Goal: Task Accomplishment & Management: Use online tool/utility

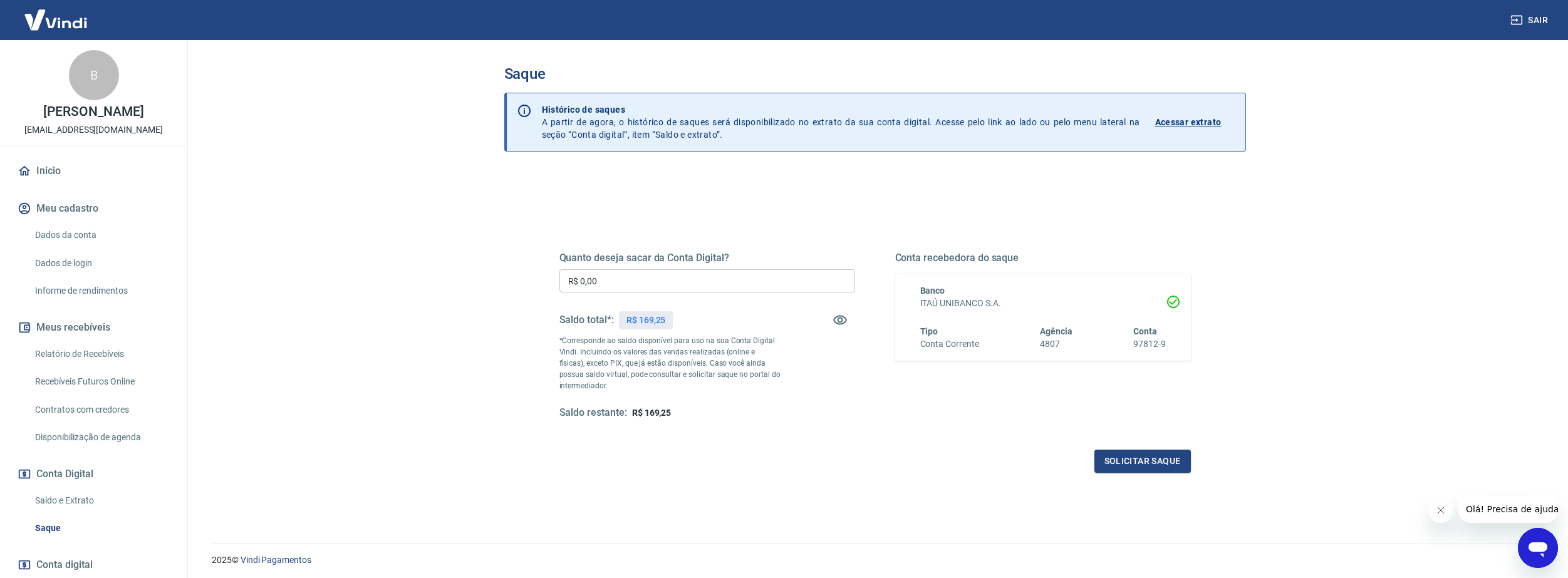
click at [771, 280] on input "R$ 0,00" at bounding box center [707, 281] width 296 height 23
type input "R$ 169,25"
click at [1114, 455] on button "Solicitar saque" at bounding box center [1143, 461] width 97 height 23
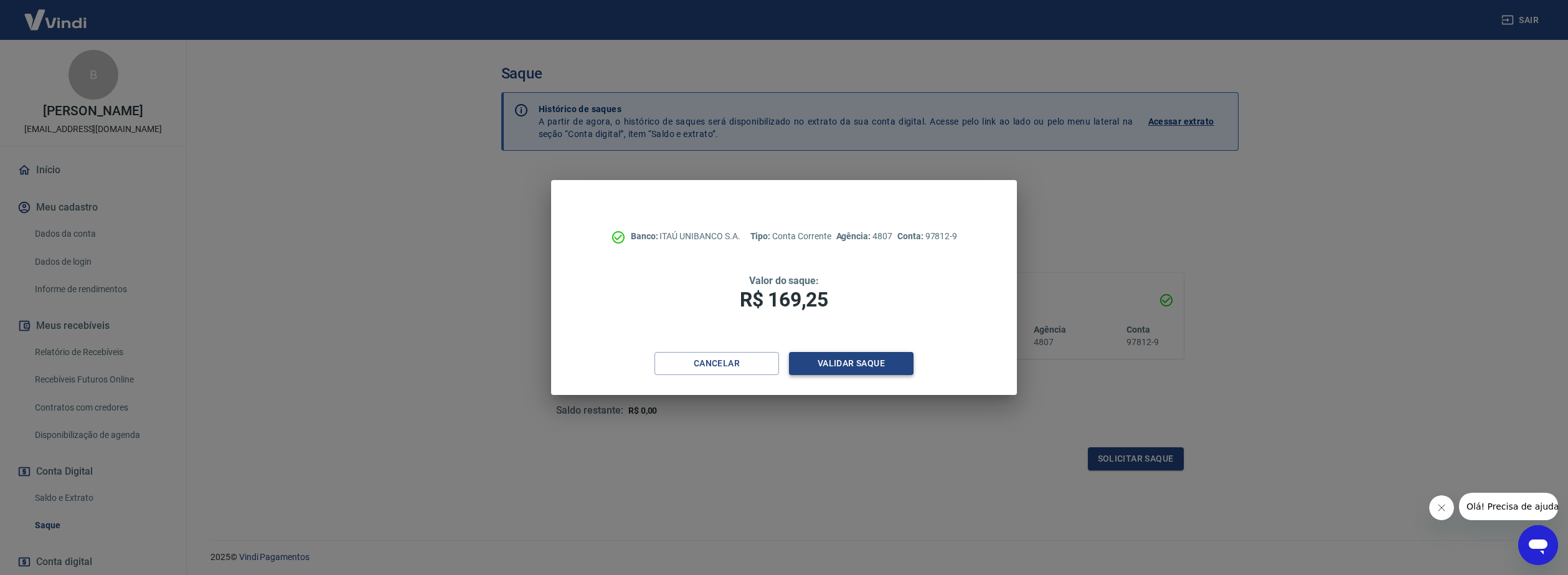
click at [855, 363] on button "Validar saque" at bounding box center [851, 363] width 125 height 23
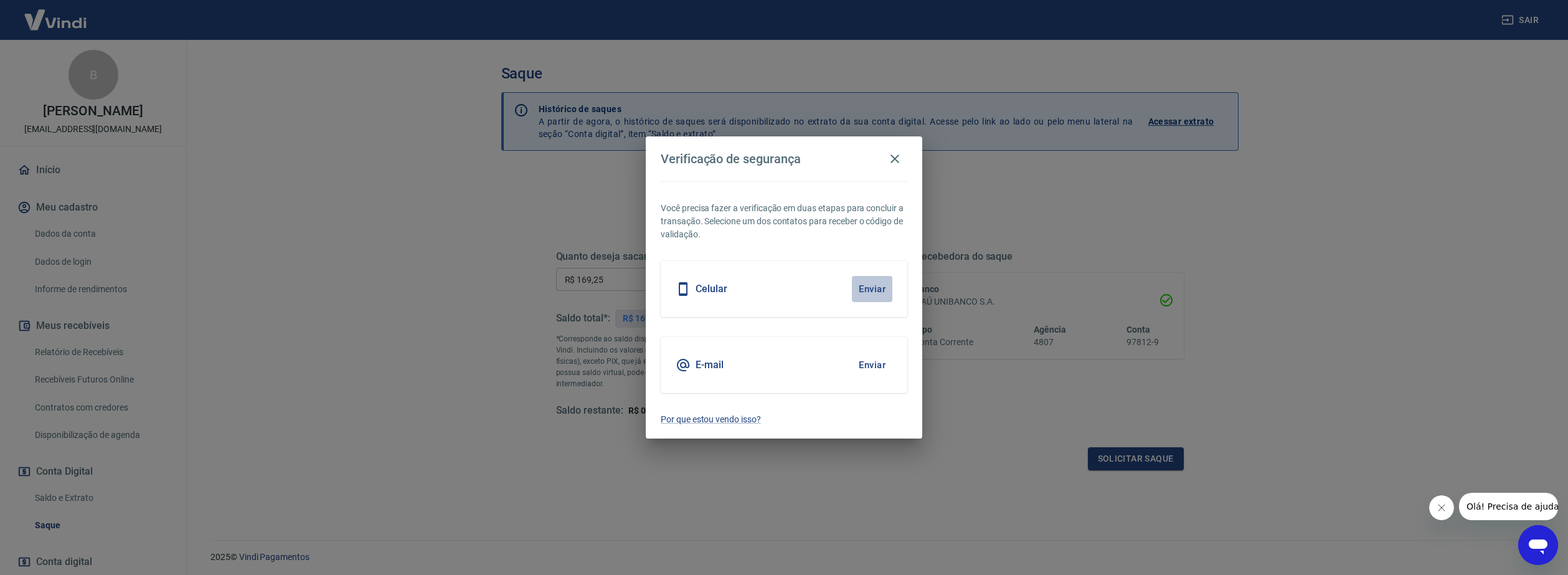
click at [872, 287] on button "Enviar" at bounding box center [872, 288] width 40 height 26
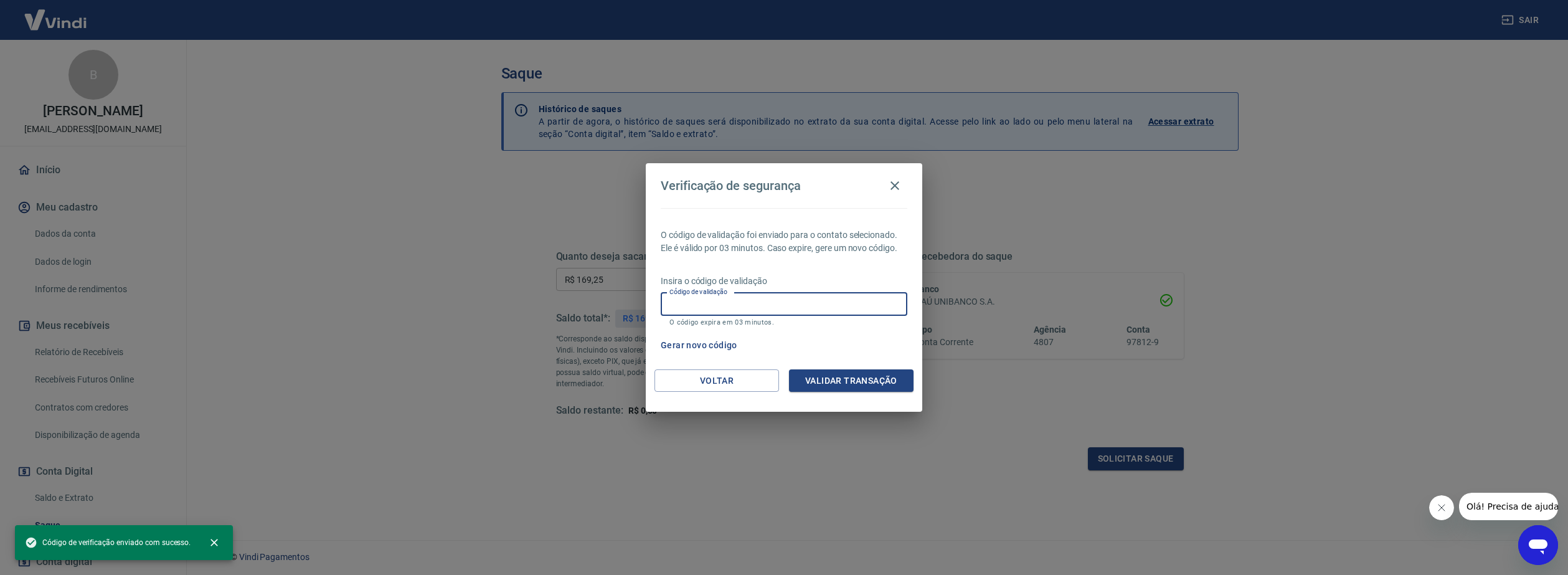
click at [826, 303] on input "Código de validação" at bounding box center [784, 304] width 247 height 23
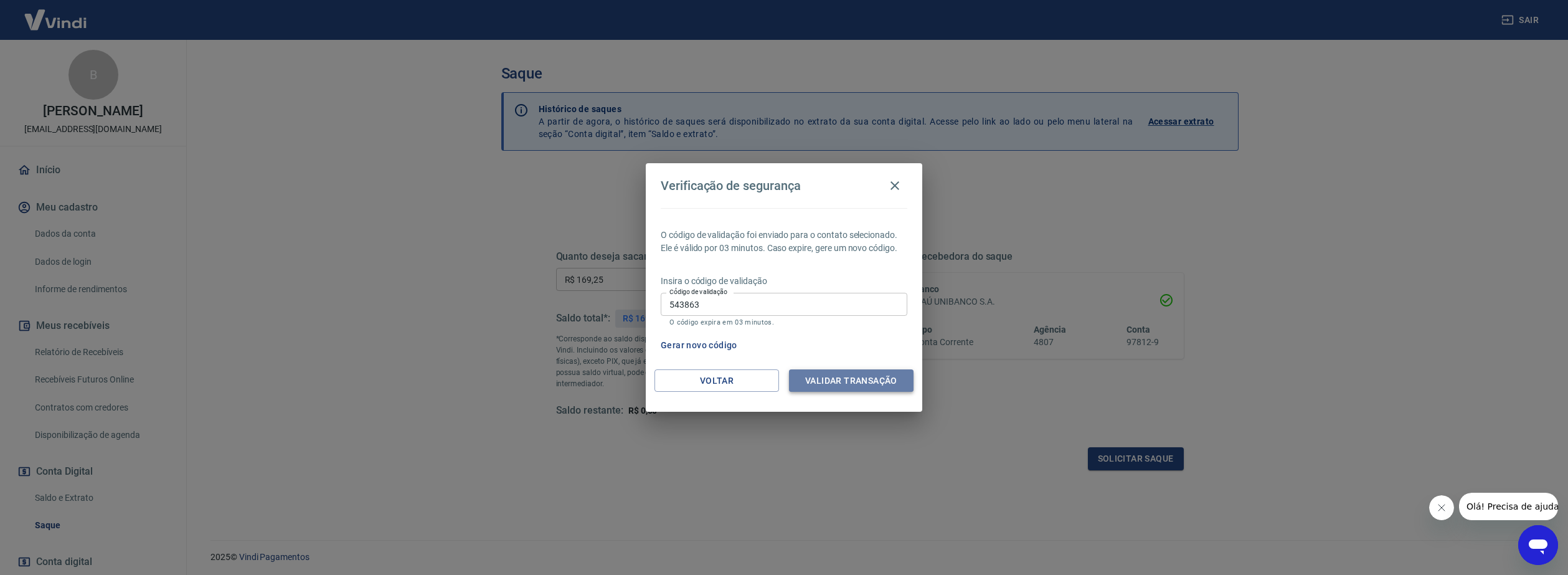
click at [833, 384] on button "Validar transação" at bounding box center [851, 381] width 125 height 23
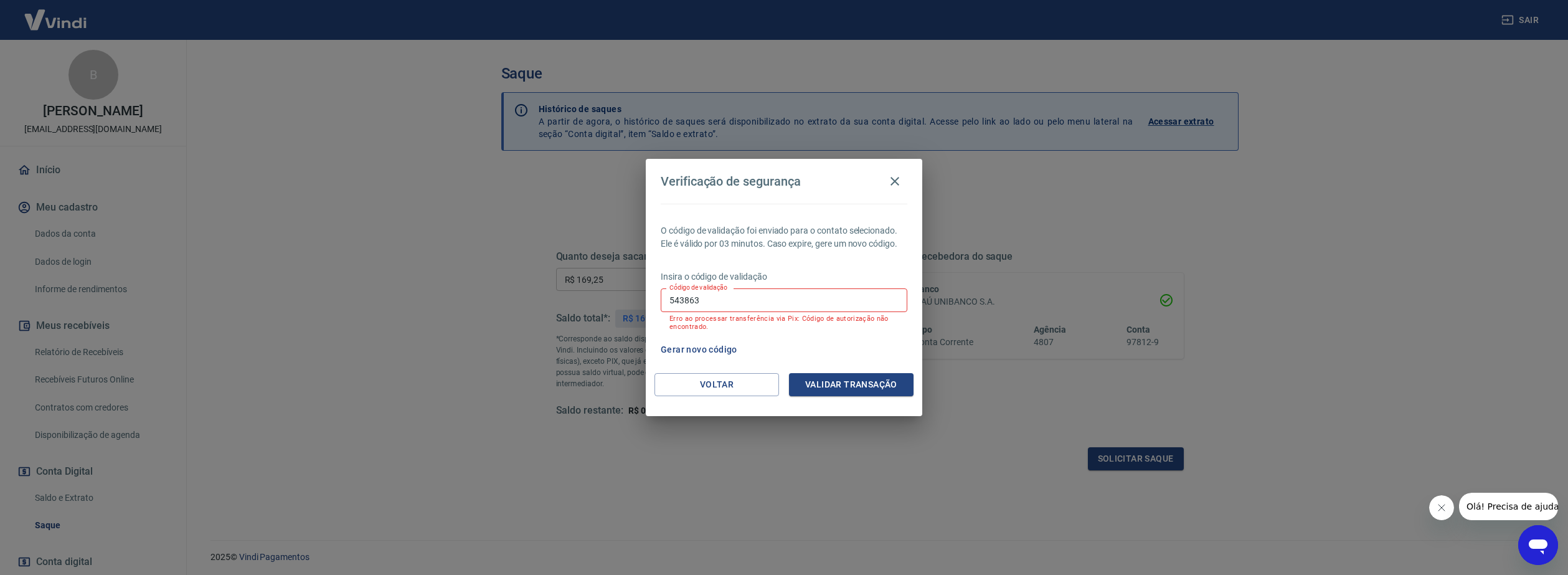
click at [703, 303] on input "543863" at bounding box center [784, 300] width 247 height 23
type input "543865"
click at [822, 378] on button "Validar transação" at bounding box center [851, 384] width 125 height 23
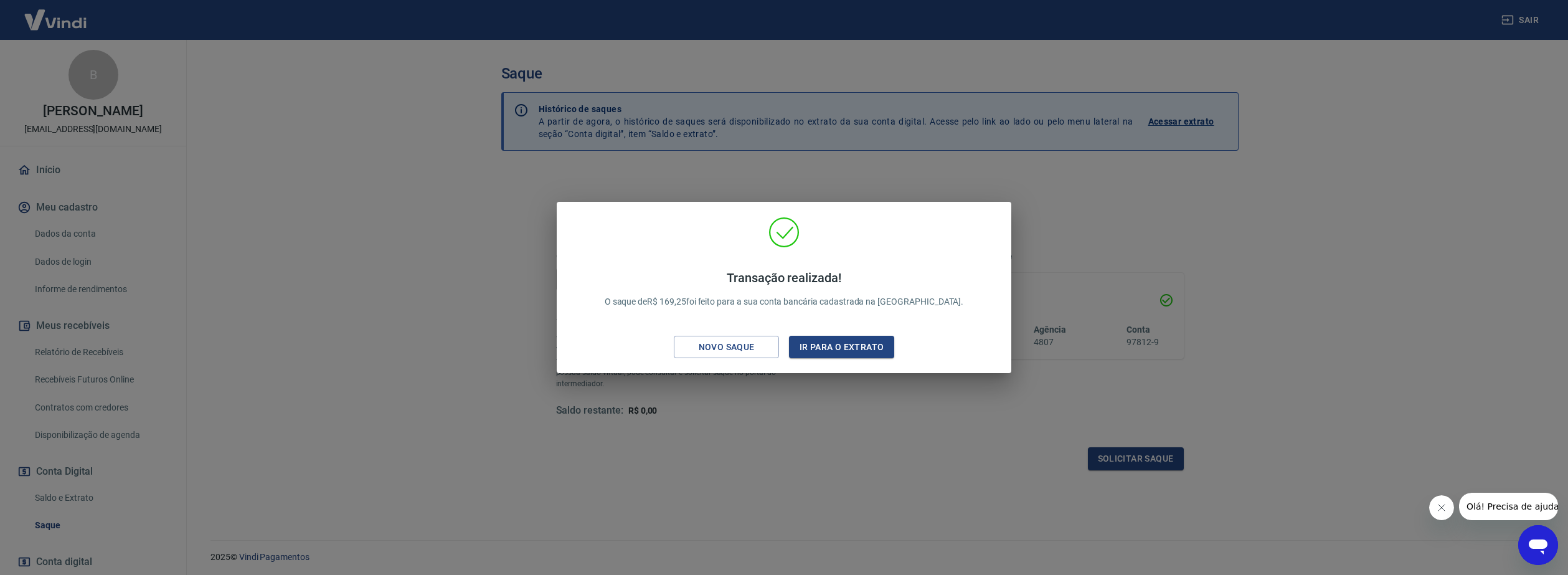
click at [1151, 200] on div "Transação realizada! O saque de R$ 169,25 foi feito para a sua conta bancária c…" at bounding box center [784, 287] width 1568 height 575
